Goal: Task Accomplishment & Management: Use online tool/utility

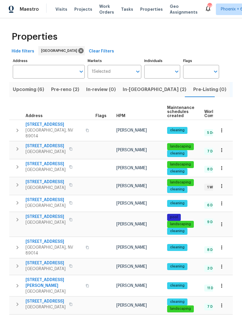
click at [160, 67] on input "Individuals" at bounding box center [157, 72] width 27 height 14
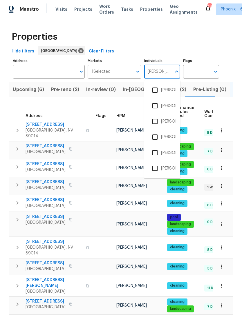
type input "[PERSON_NAME]"
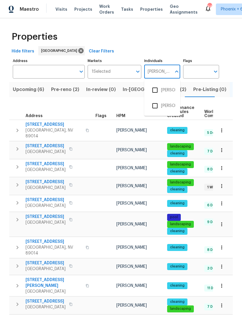
click at [153, 91] on input "checkbox" at bounding box center [155, 90] width 12 height 12
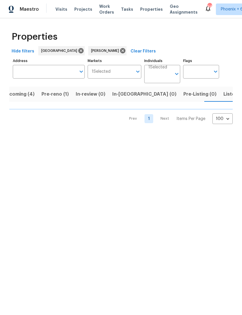
scroll to position [0, 10]
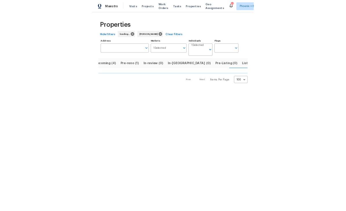
scroll to position [0, 10]
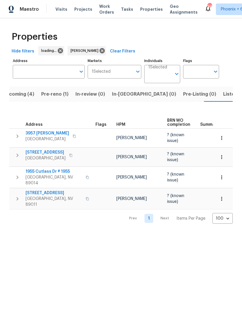
click at [223, 96] on span "Listed (12)" at bounding box center [235, 94] width 24 height 8
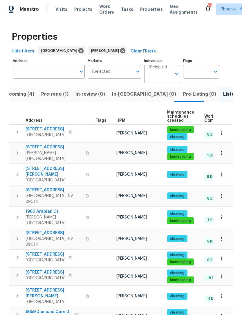
click at [223, 274] on icon "button" at bounding box center [221, 277] width 6 height 6
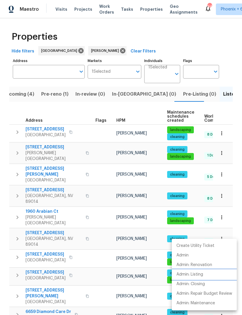
click at [209, 274] on li "Admin: Listing" at bounding box center [204, 275] width 65 height 10
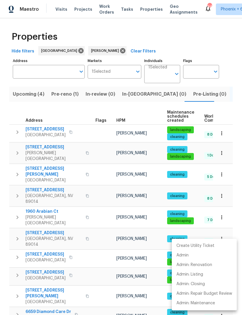
click at [33, 96] on div at bounding box center [121, 157] width 242 height 315
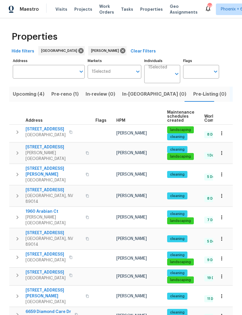
click at [33, 96] on span "Upcoming (4)" at bounding box center [29, 94] width 32 height 8
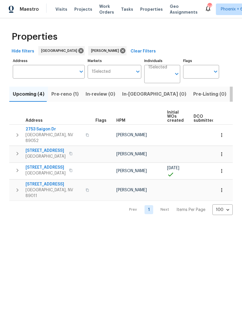
click at [233, 95] on span "Listed (12)" at bounding box center [245, 94] width 24 height 8
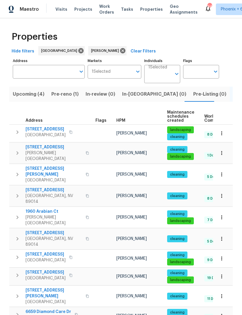
click at [222, 274] on icon "button" at bounding box center [221, 277] width 6 height 6
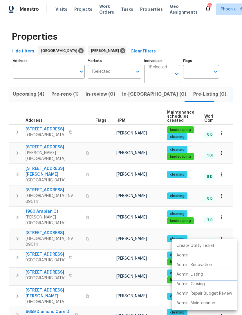
click at [195, 274] on p "Admin: Listing" at bounding box center [189, 274] width 27 height 6
click at [194, 276] on p "Admin: Listing" at bounding box center [189, 274] width 27 height 6
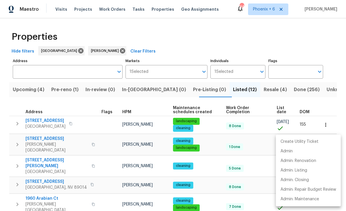
click at [232, 41] on div at bounding box center [173, 105] width 346 height 211
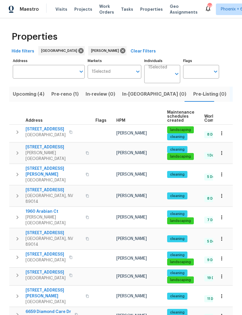
click at [132, 95] on span "In-[GEOGRAPHIC_DATA] (0)" at bounding box center [154, 94] width 64 height 8
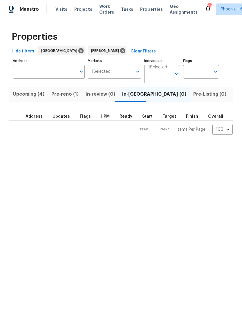
click at [62, 96] on span "Pre-reno (1)" at bounding box center [64, 94] width 27 height 8
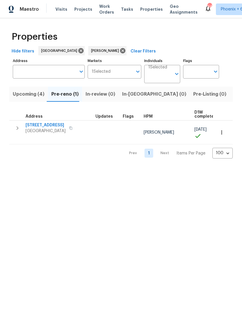
click at [38, 126] on span "5235 Caspian Springs Dr Unit 101" at bounding box center [45, 125] width 40 height 6
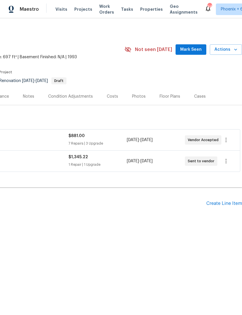
scroll to position [0, 86]
click at [196, 53] on span "Mark Seen" at bounding box center [190, 49] width 21 height 7
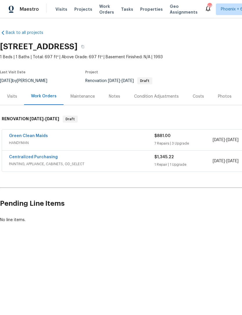
scroll to position [0, 0]
click at [29, 136] on link "Green Clean Maids" at bounding box center [28, 136] width 39 height 4
